Goal: Check status: Check status

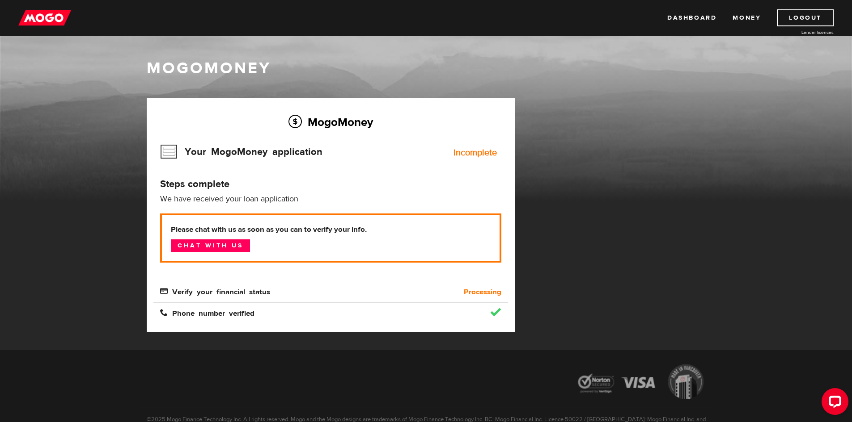
click at [37, 16] on img at bounding box center [44, 17] width 53 height 17
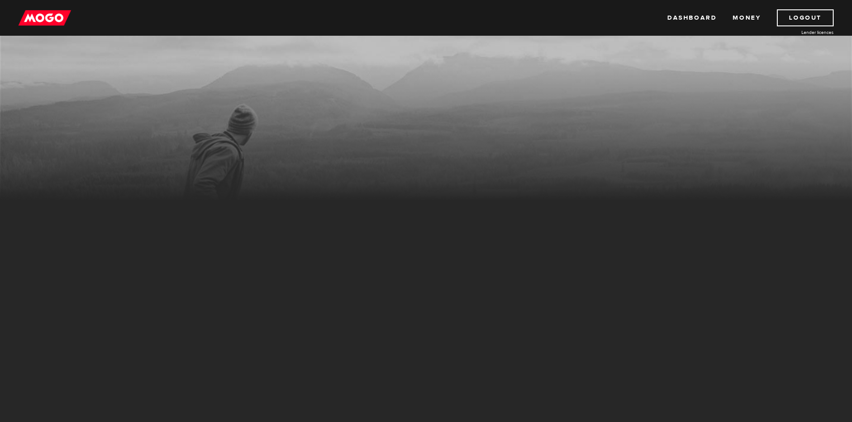
click at [51, 13] on img at bounding box center [44, 17] width 53 height 17
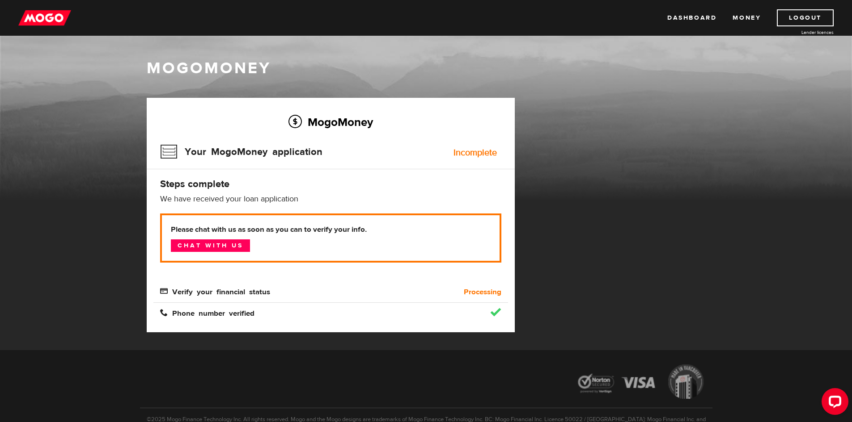
click at [485, 290] on b "Processing" at bounding box center [483, 292] width 38 height 11
drag, startPoint x: 425, startPoint y: 293, endPoint x: 397, endPoint y: 293, distance: 27.3
click at [404, 293] on div "Verify your financial status Processing" at bounding box center [330, 292] width 355 height 11
click at [179, 294] on span "Verify your financial status" at bounding box center [215, 291] width 110 height 8
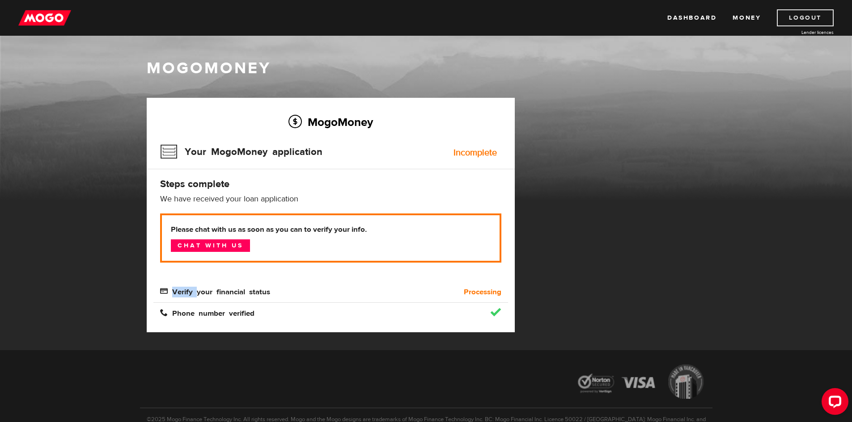
click at [829, 14] on link "Logout" at bounding box center [805, 17] width 57 height 17
click at [212, 245] on link "Chat with us" at bounding box center [210, 246] width 79 height 13
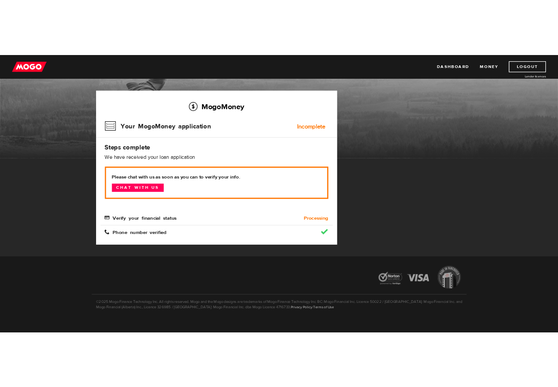
scroll to position [53, 0]
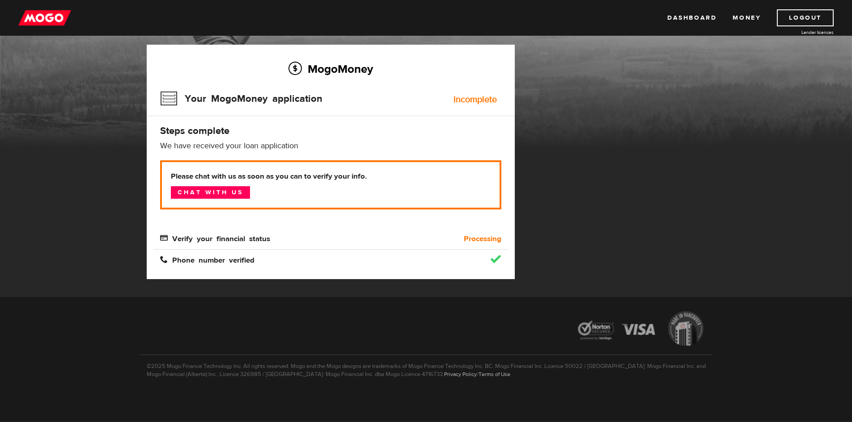
click at [688, 117] on div "MogoMoney Your MogoMoney application Expired Your MogoMoney credit decision has…" at bounding box center [426, 171] width 572 height 253
click at [630, 121] on div "MogoMoney Your MogoMoney application Expired Your MogoMoney credit decision has…" at bounding box center [426, 171] width 572 height 253
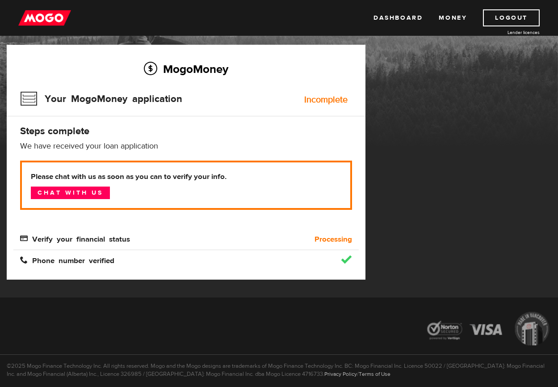
click at [463, 97] on div "MogoMoney Your MogoMoney application Expired Your MogoMoney credit decision has…" at bounding box center [279, 171] width 558 height 253
click at [466, 127] on div "MogoMoney Your MogoMoney application Expired Your MogoMoney credit decision has…" at bounding box center [279, 171] width 558 height 253
click at [428, 97] on div "MogoMoney Your MogoMoney application Expired Your MogoMoney credit decision has…" at bounding box center [279, 171] width 558 height 253
click at [451, 130] on div "MogoMoney Your MogoMoney application Expired Your MogoMoney credit decision has…" at bounding box center [279, 171] width 558 height 253
click at [448, 107] on div "MogoMoney Your MogoMoney application Expired Your MogoMoney credit decision has…" at bounding box center [279, 171] width 558 height 253
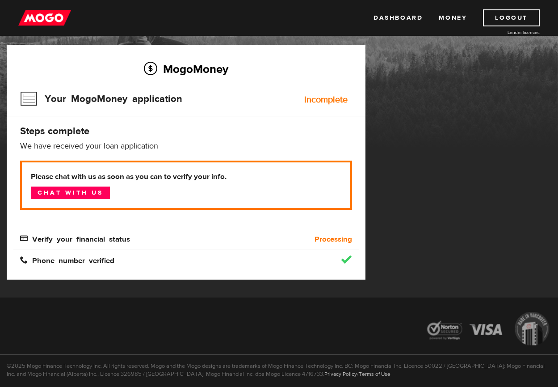
click at [446, 133] on div "MogoMoney Your MogoMoney application Expired Your MogoMoney credit decision has…" at bounding box center [279, 171] width 558 height 253
click at [506, 121] on div "MogoMoney Your MogoMoney application Expired Your MogoMoney credit decision has…" at bounding box center [279, 171] width 558 height 253
